Goal: Task Accomplishment & Management: Use online tool/utility

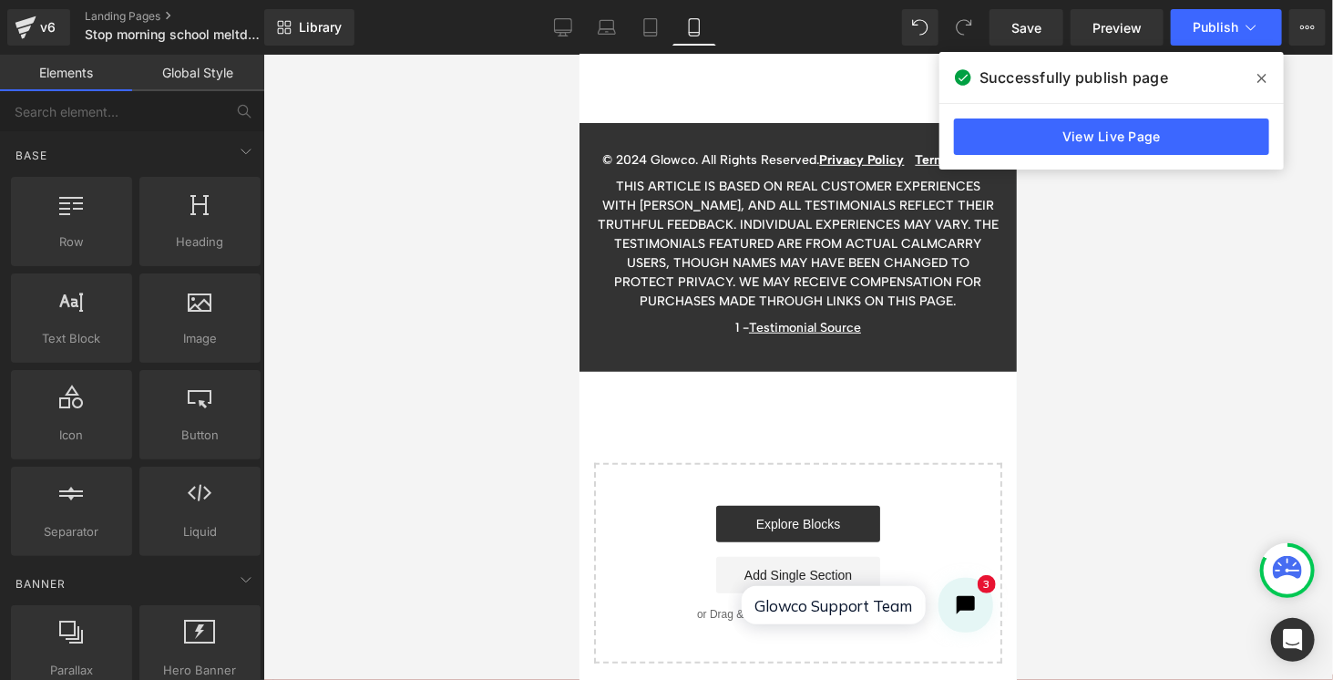
click at [1261, 78] on icon at bounding box center [1262, 78] width 9 height 9
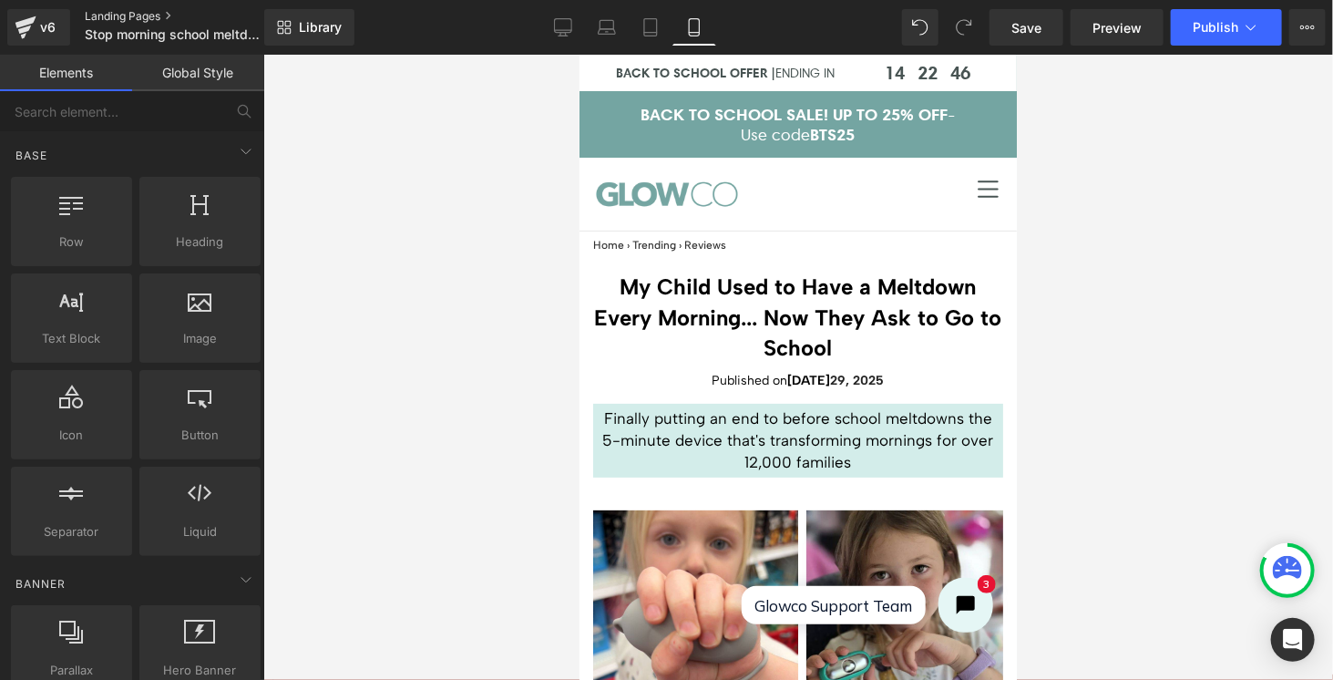
click at [136, 11] on link "Landing Pages" at bounding box center [190, 16] width 210 height 15
